Goal: Task Accomplishment & Management: Complete application form

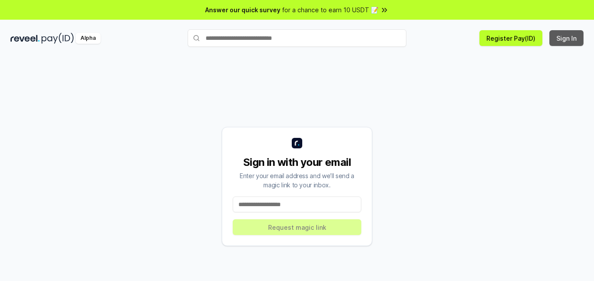
click at [570, 36] on button "Sign In" at bounding box center [567, 38] width 34 height 16
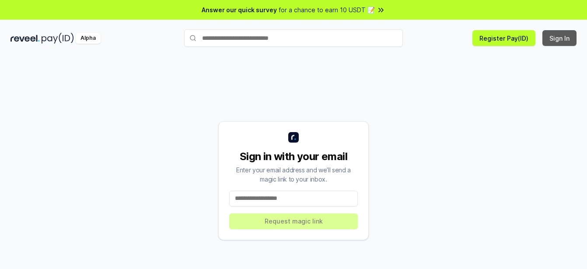
click at [569, 46] on button "Sign In" at bounding box center [560, 38] width 34 height 16
click at [568, 46] on div "Alpha Register Pay(ID) Sign In" at bounding box center [293, 38] width 587 height 23
click at [571, 28] on div "Alpha Register Pay(ID) Sign In" at bounding box center [293, 38] width 587 height 23
click at [566, 41] on button "Sign In" at bounding box center [560, 38] width 34 height 16
